Goal: Transaction & Acquisition: Book appointment/travel/reservation

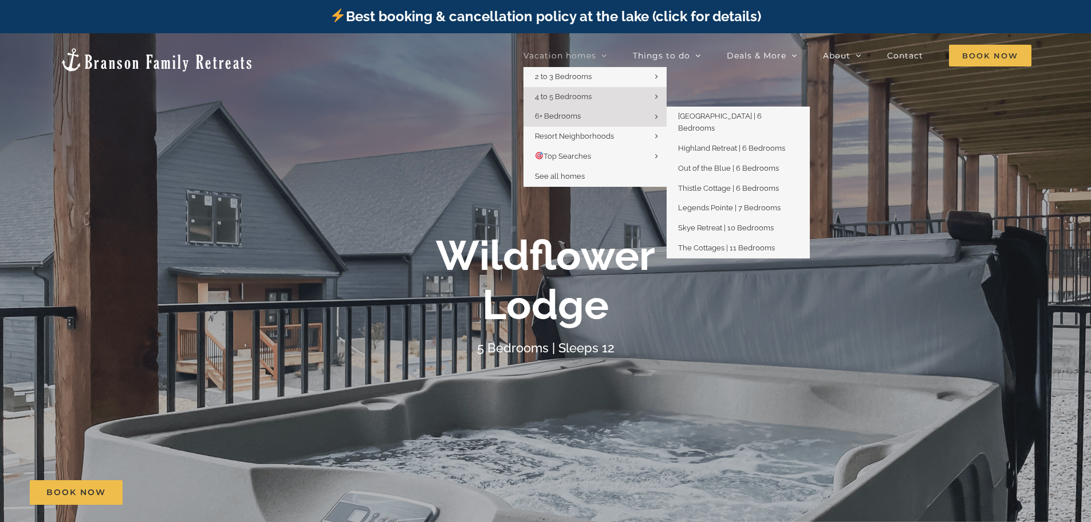
click at [555, 116] on span "6+ Bedrooms" at bounding box center [558, 116] width 46 height 9
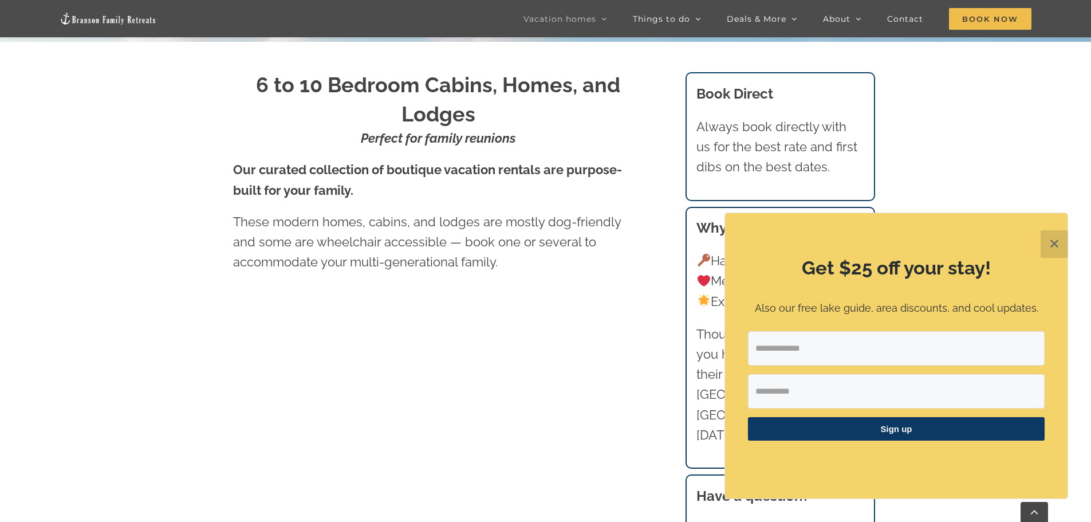
scroll to position [493, 0]
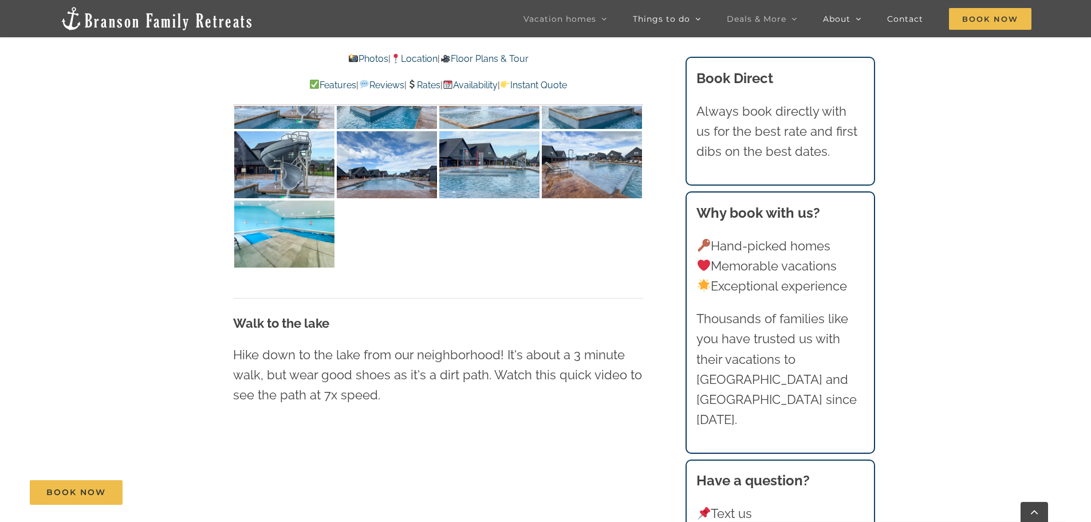
scroll to position [2748, 0]
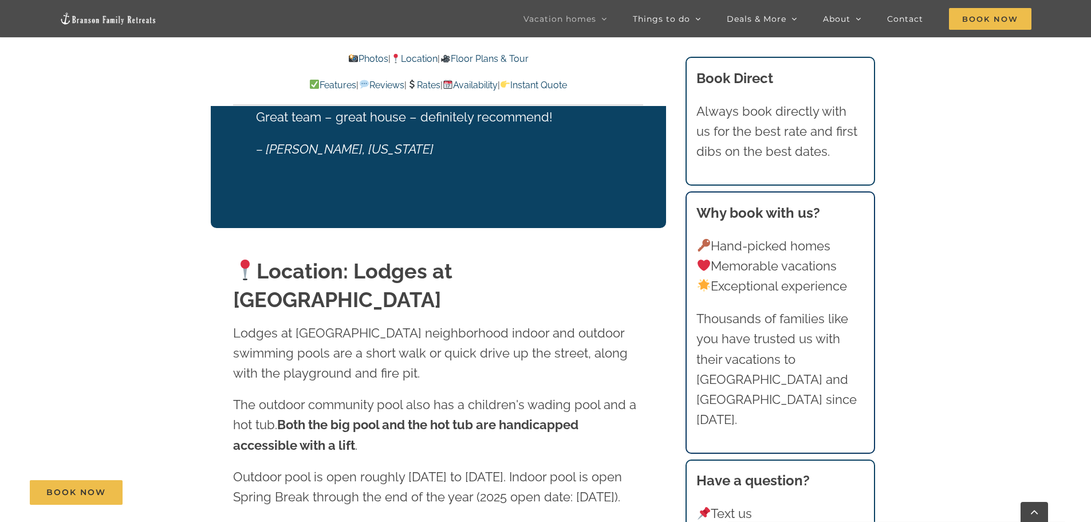
scroll to position [2462, 0]
